Goal: Find specific page/section: Find specific page/section

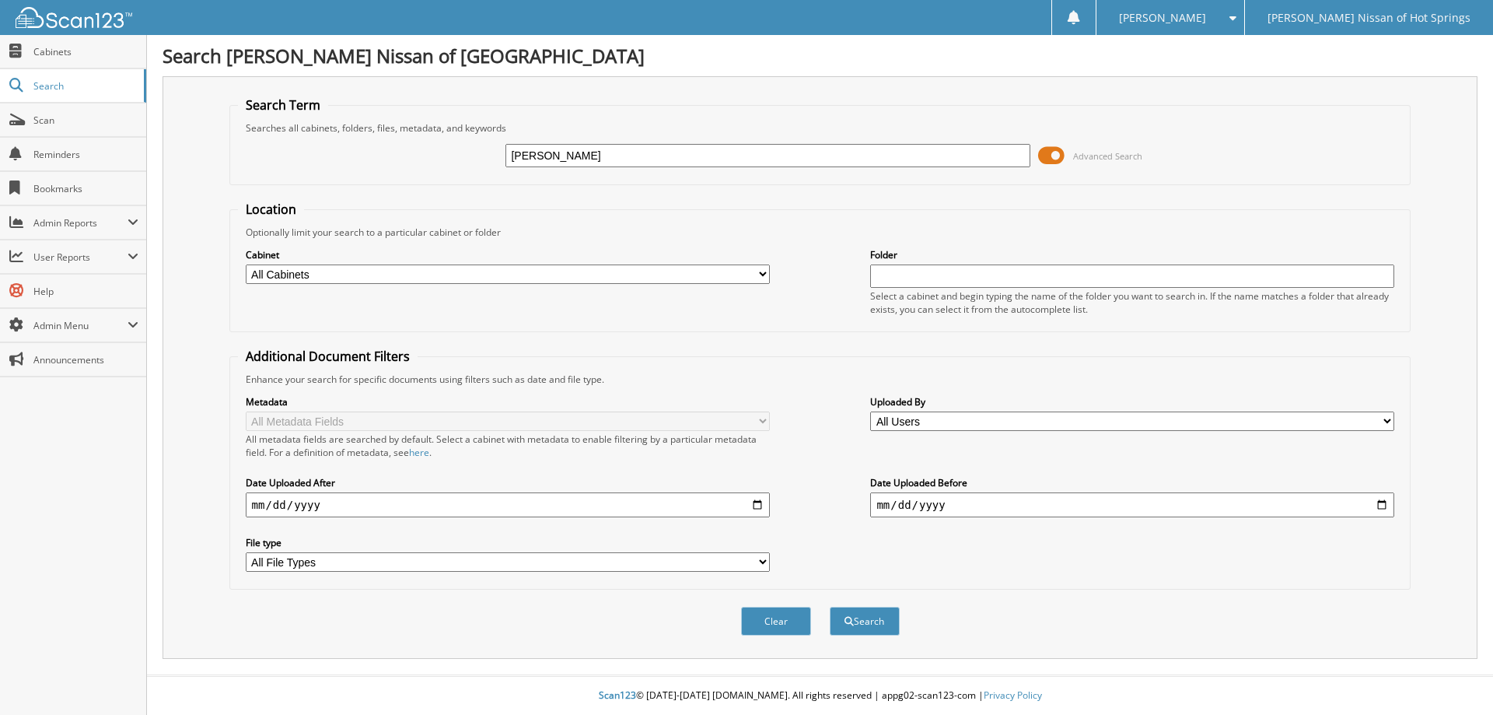
type input "[PERSON_NAME]"
click at [859, 618] on button "Search" at bounding box center [865, 621] width 70 height 29
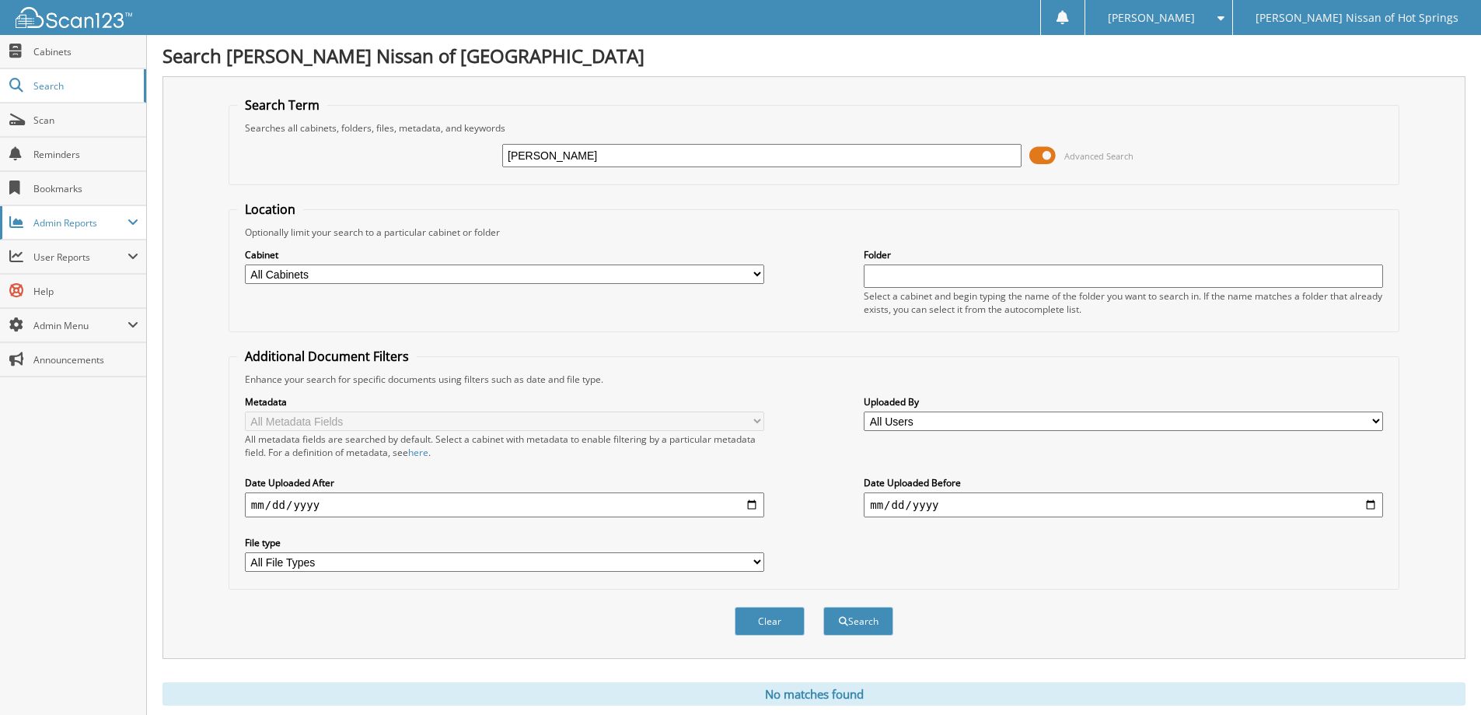
click at [51, 230] on span "Admin Reports" at bounding box center [73, 222] width 146 height 33
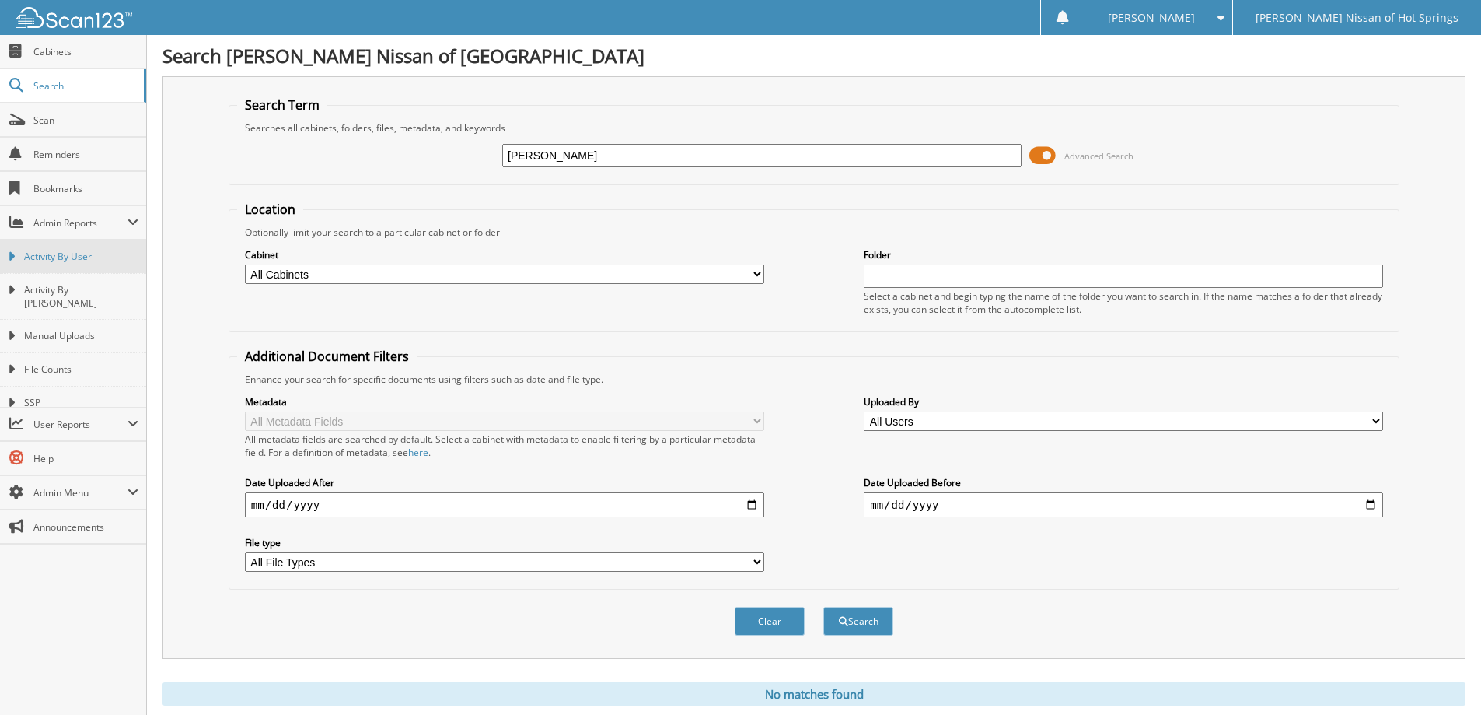
click at [57, 250] on span "Activity By User" at bounding box center [81, 257] width 114 height 14
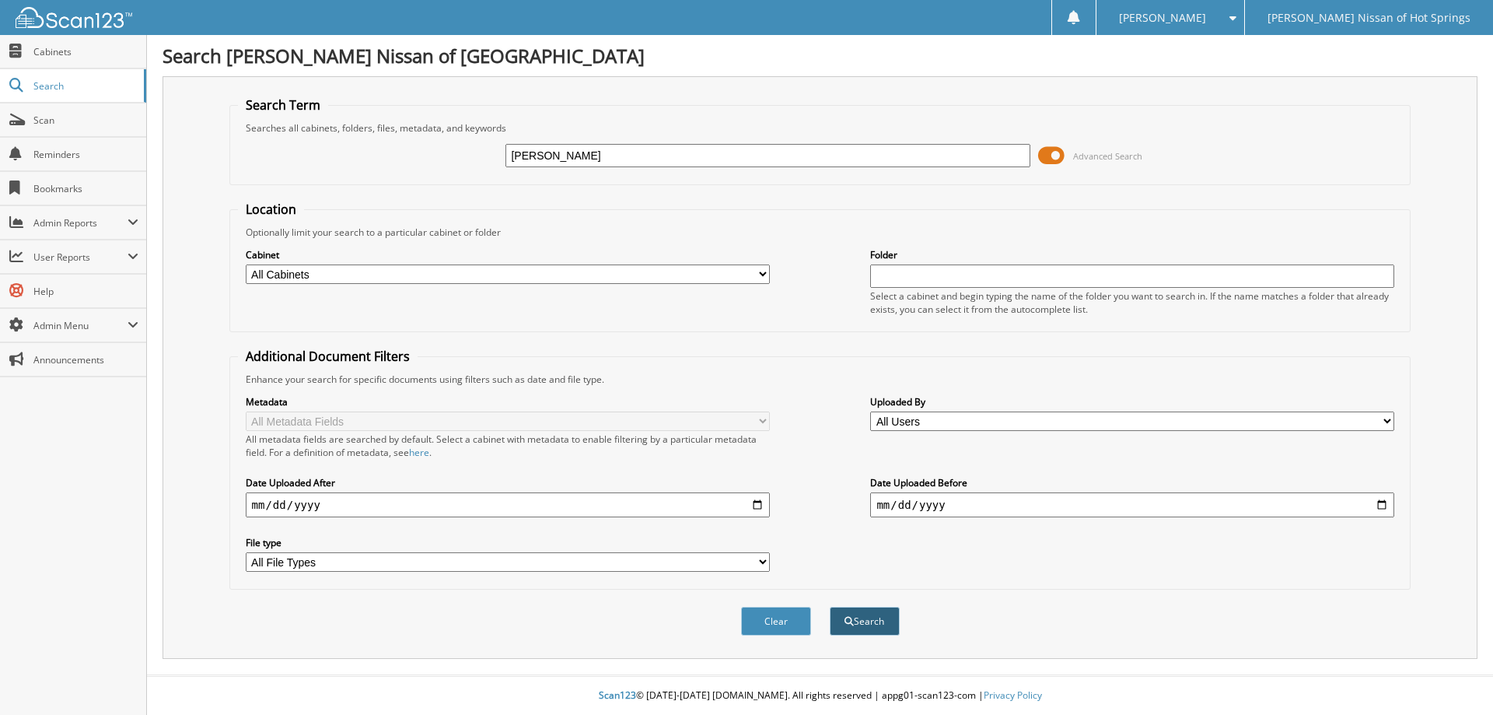
type input "[PERSON_NAME]"
click at [858, 624] on button "Search" at bounding box center [865, 621] width 70 height 29
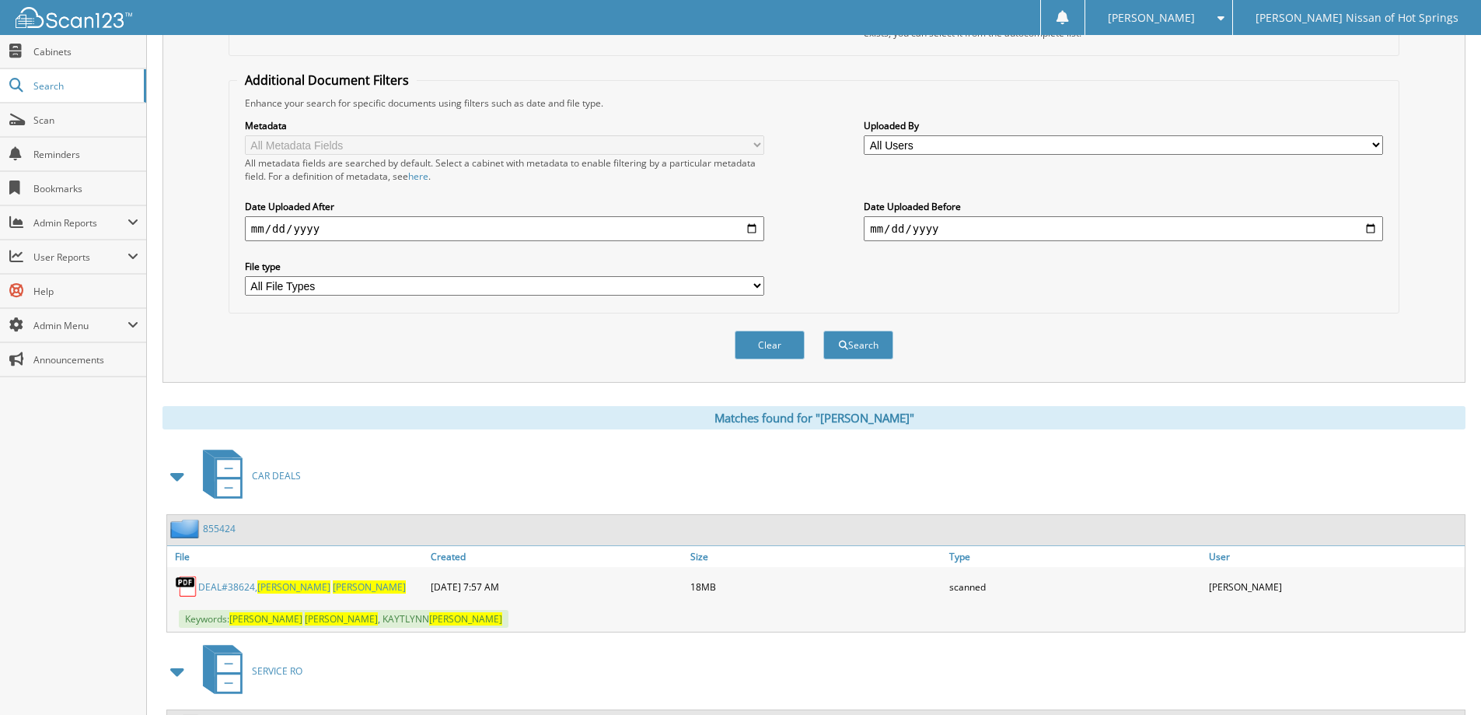
scroll to position [389, 0]
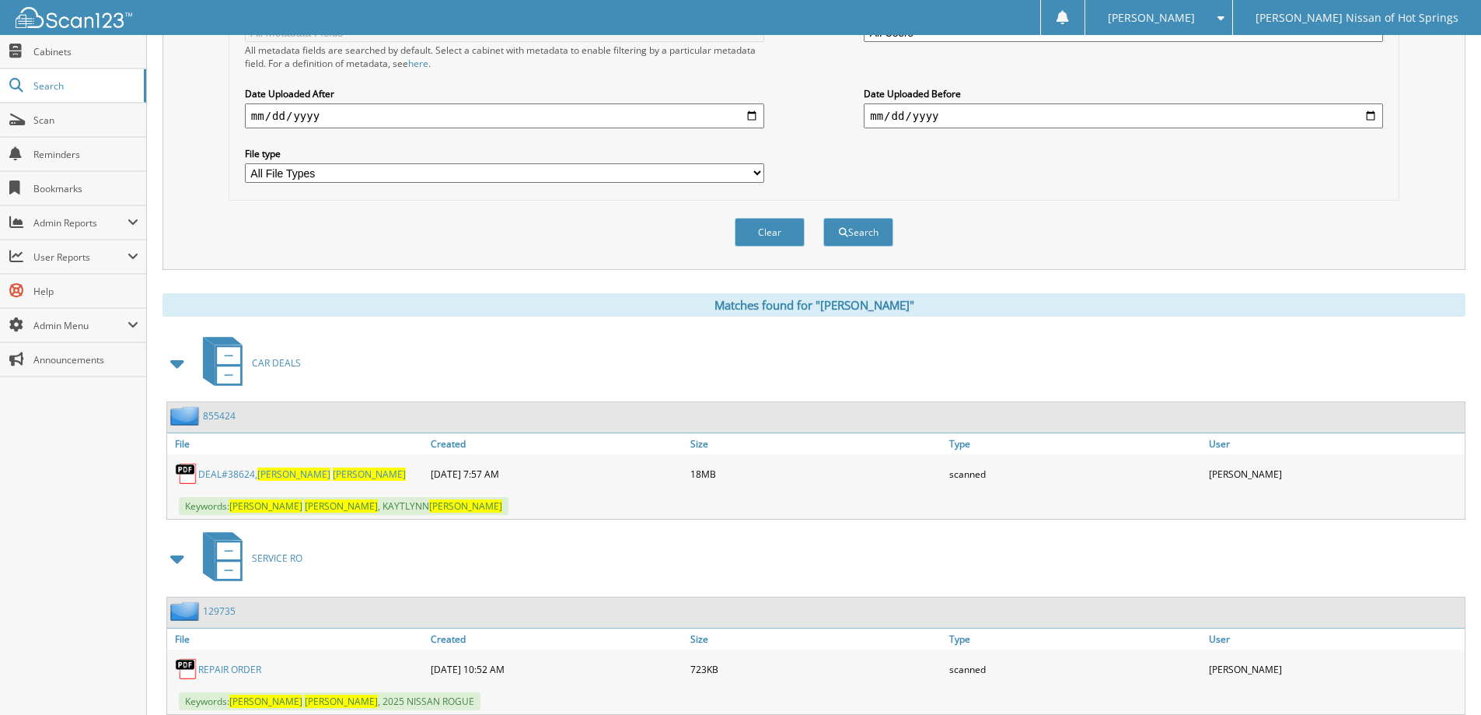
click at [276, 481] on div "DEAL#38624, KEITH FRANKLIN" at bounding box center [297, 473] width 260 height 31
click at [275, 472] on span "KEITH" at bounding box center [293, 473] width 73 height 13
click at [66, 122] on span "Scan" at bounding box center [85, 120] width 105 height 13
